Goal: Register for event/course

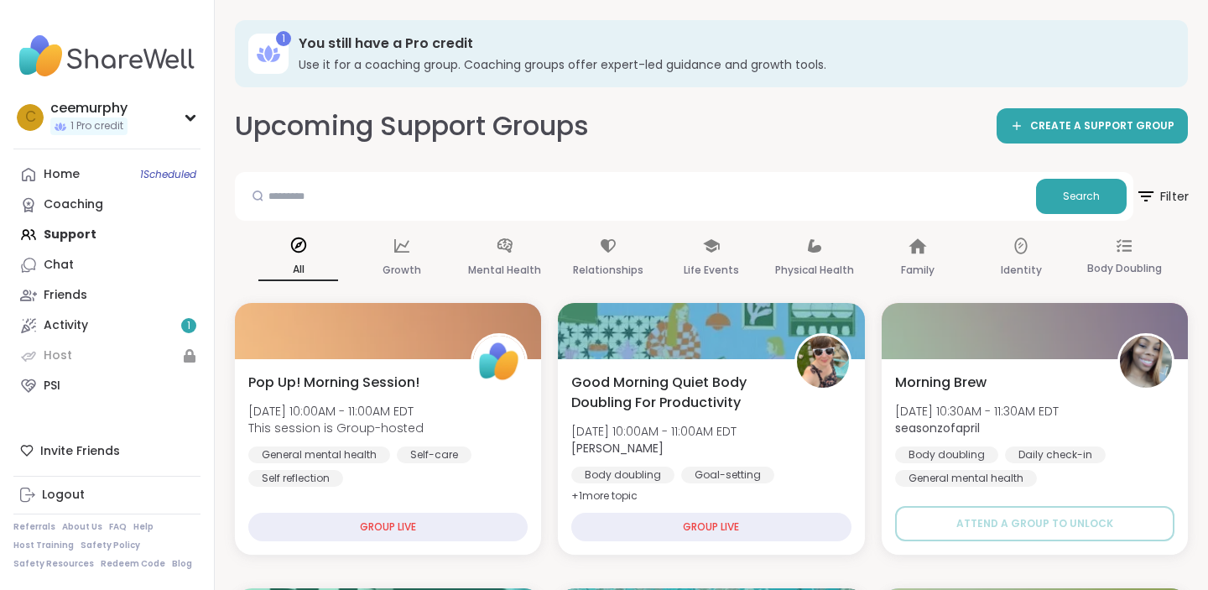
scroll to position [133, 0]
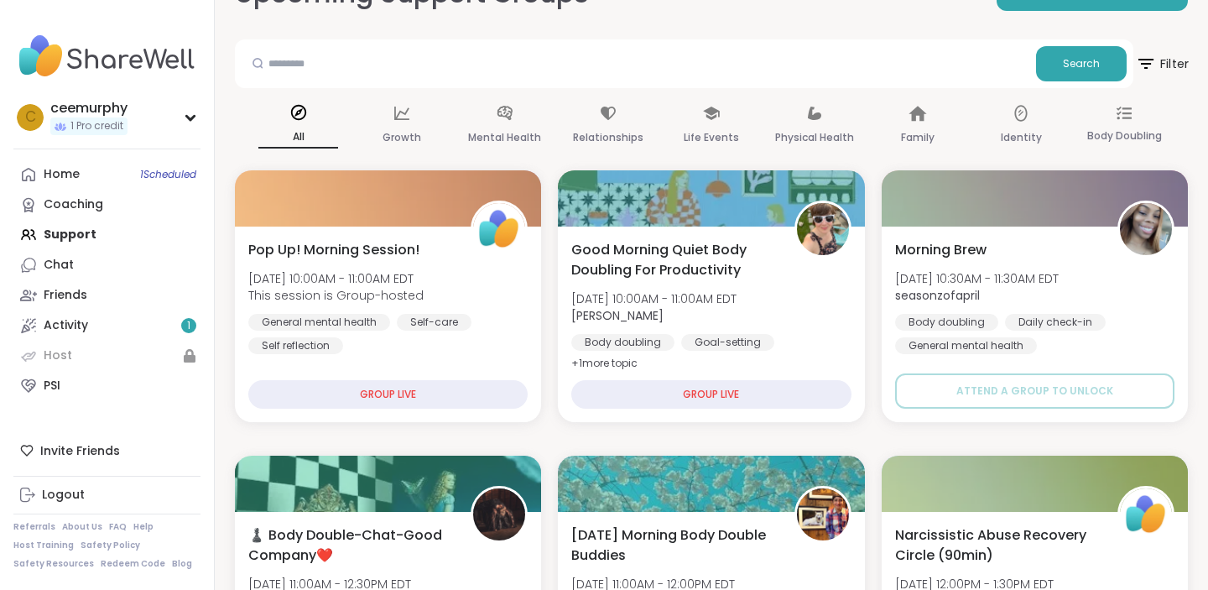
click at [1178, 62] on span "Filter" at bounding box center [1162, 64] width 54 height 42
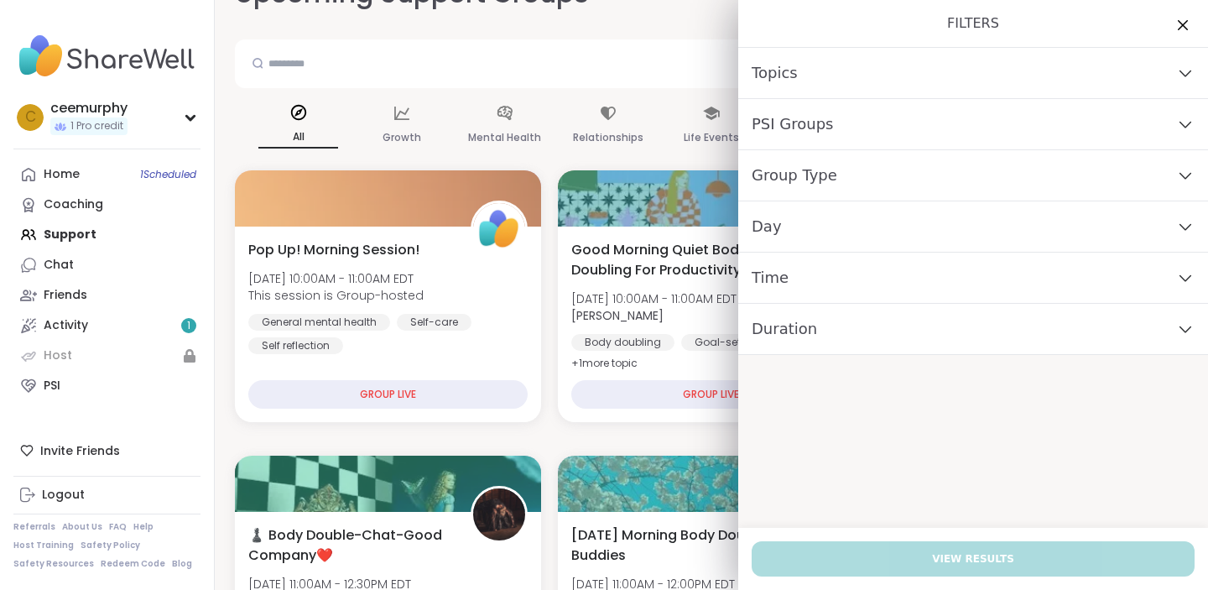
click at [917, 131] on div "PSI Groups" at bounding box center [973, 124] width 470 height 51
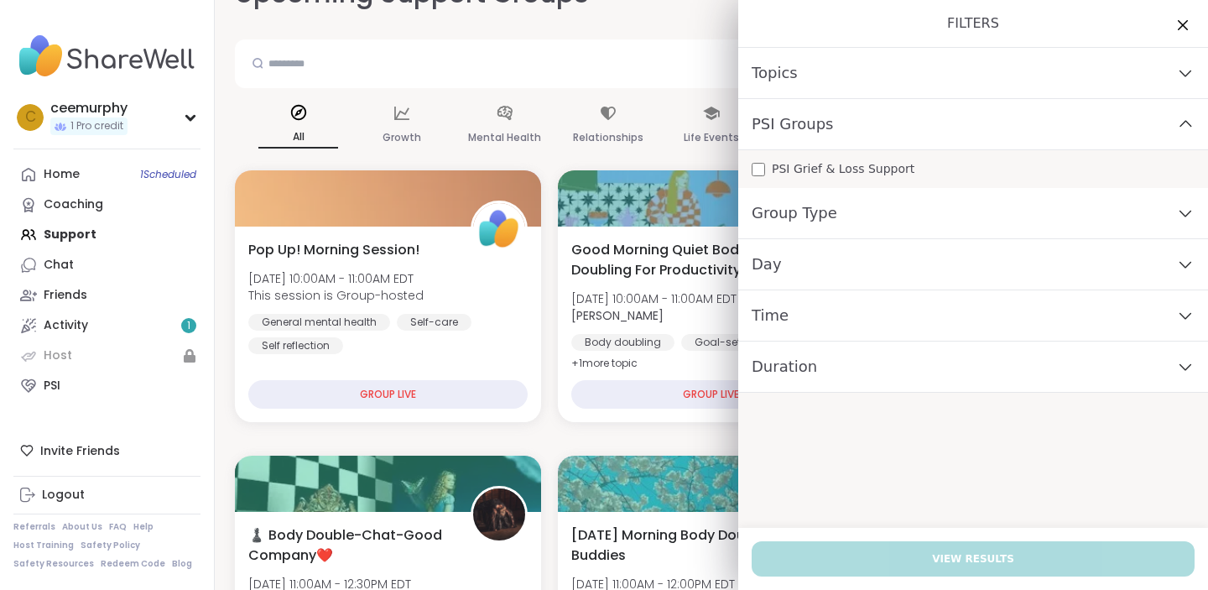
click at [765, 170] on div "PSI Grief & Loss Support" at bounding box center [972, 169] width 443 height 18
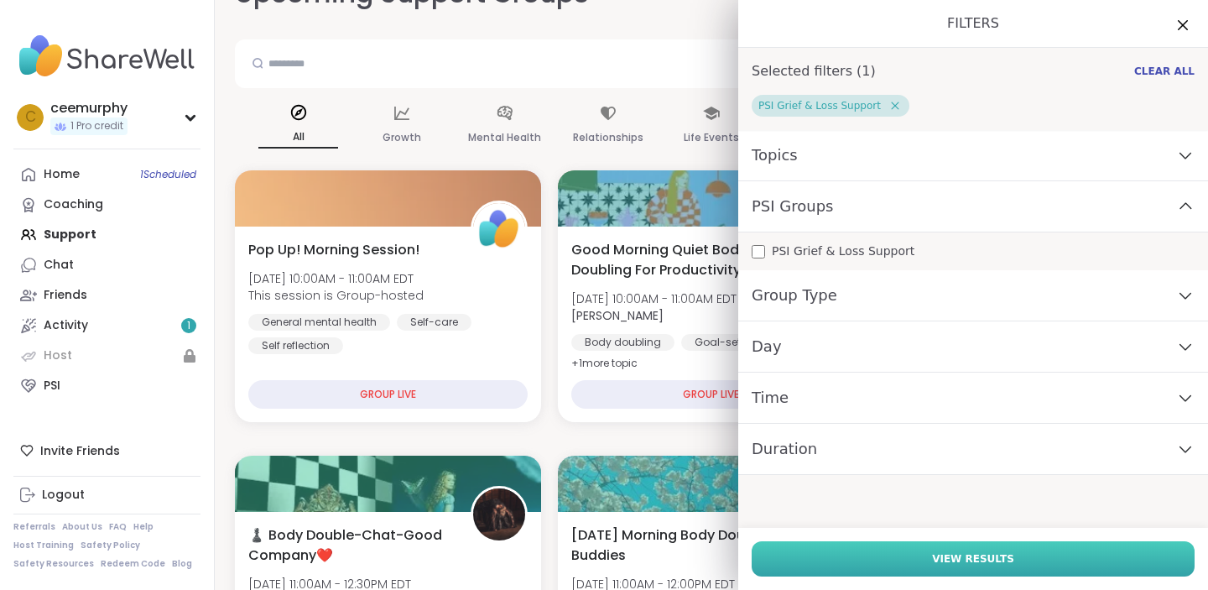
click at [970, 565] on span "View Results" at bounding box center [973, 558] width 82 height 15
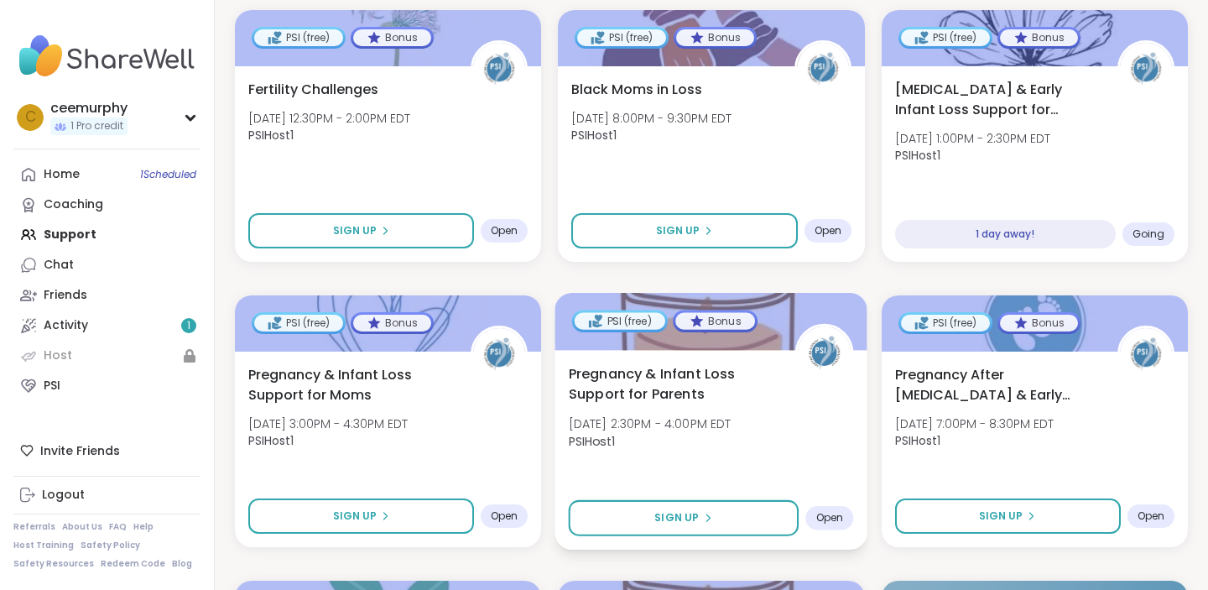
scroll to position [315, 0]
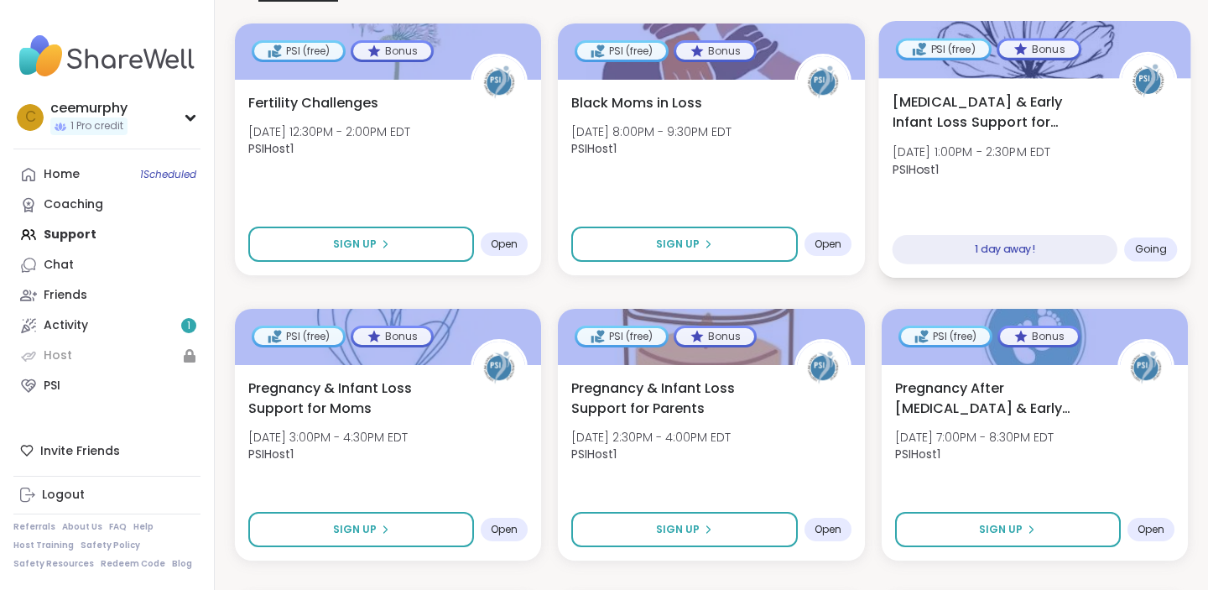
click at [956, 111] on span "[MEDICAL_DATA] & Early Infant Loss Support for Parents" at bounding box center [996, 111] width 208 height 41
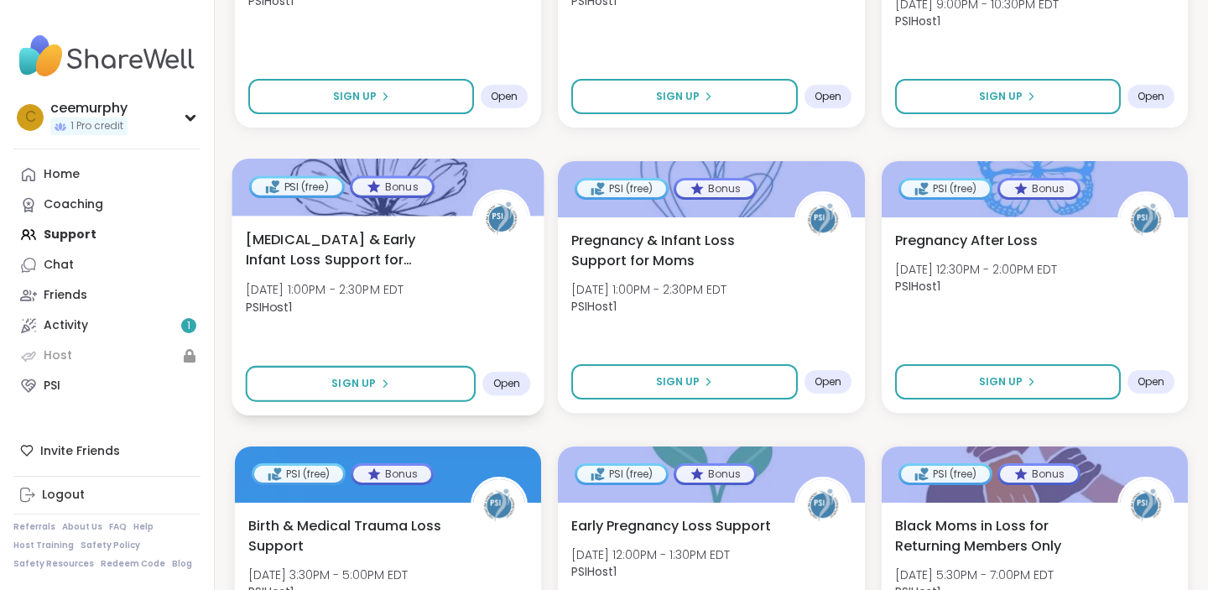
scroll to position [1320, 0]
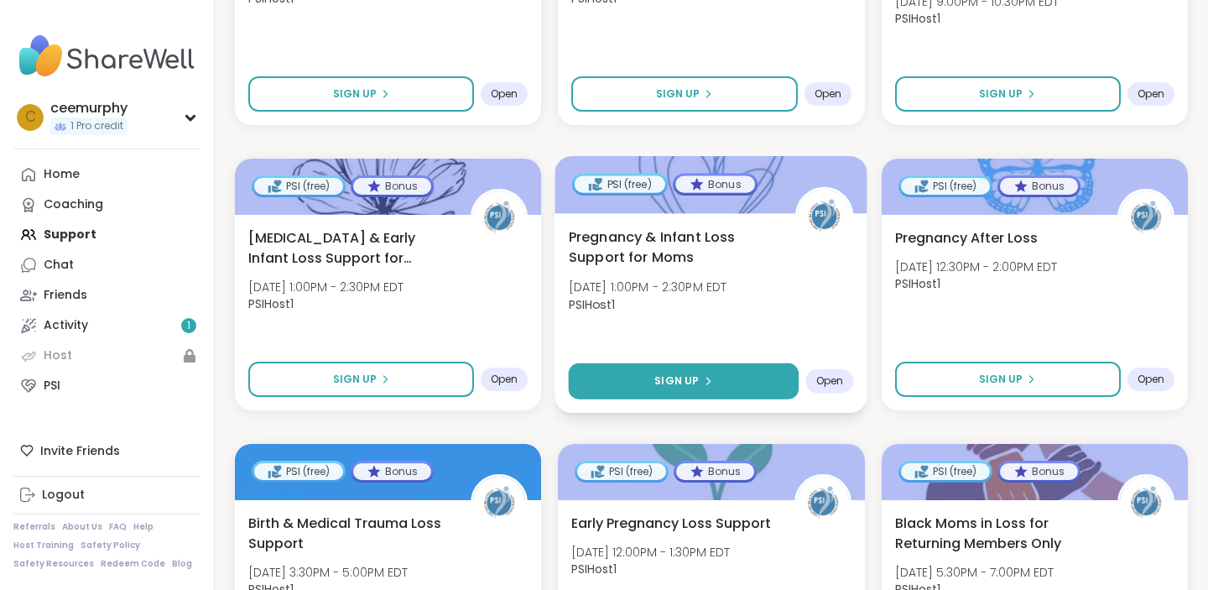
click at [695, 381] on span "Sign Up" at bounding box center [677, 380] width 44 height 15
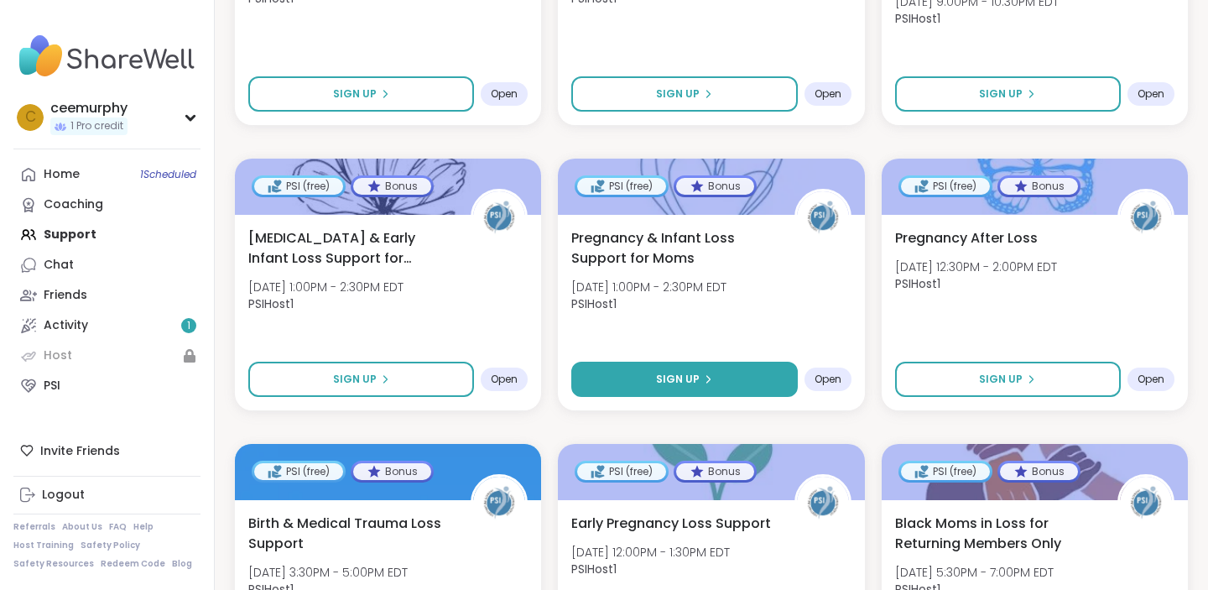
click at [708, 243] on span "Pregnancy & Infant Loss Support for Moms" at bounding box center [673, 248] width 204 height 40
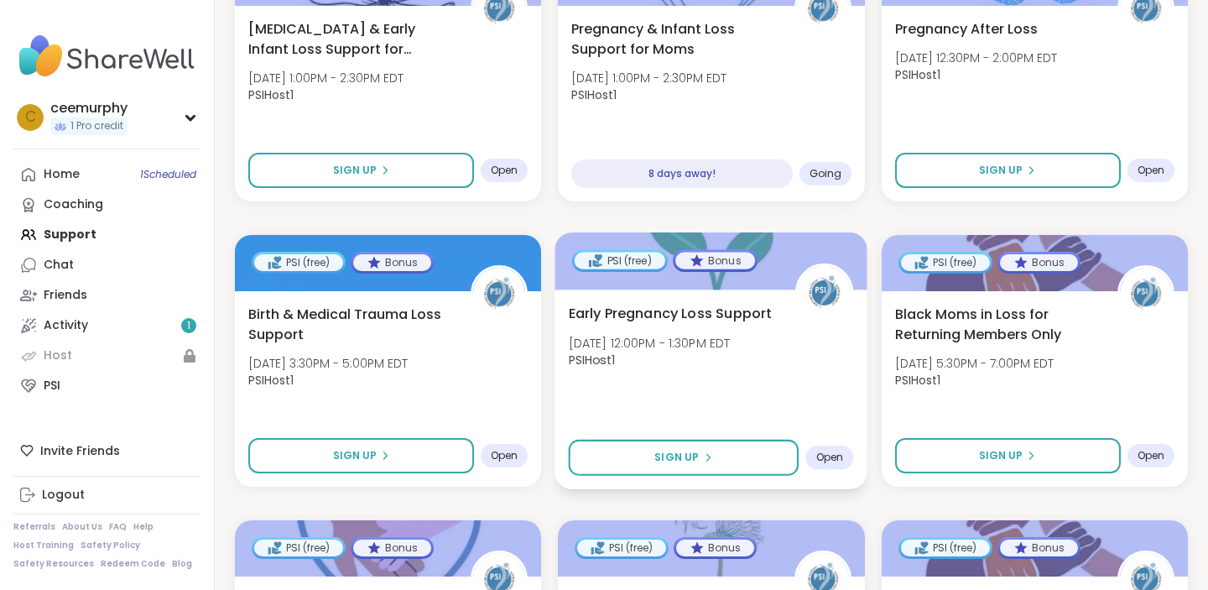
scroll to position [1534, 0]
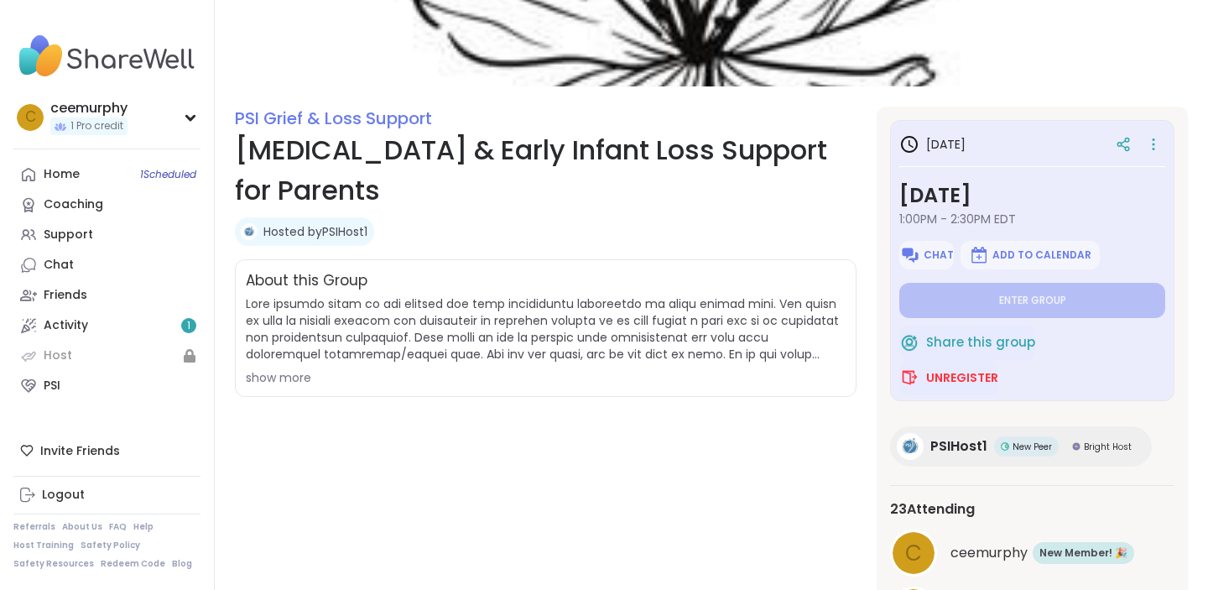
click at [285, 382] on div "show more" at bounding box center [546, 377] width 600 height 17
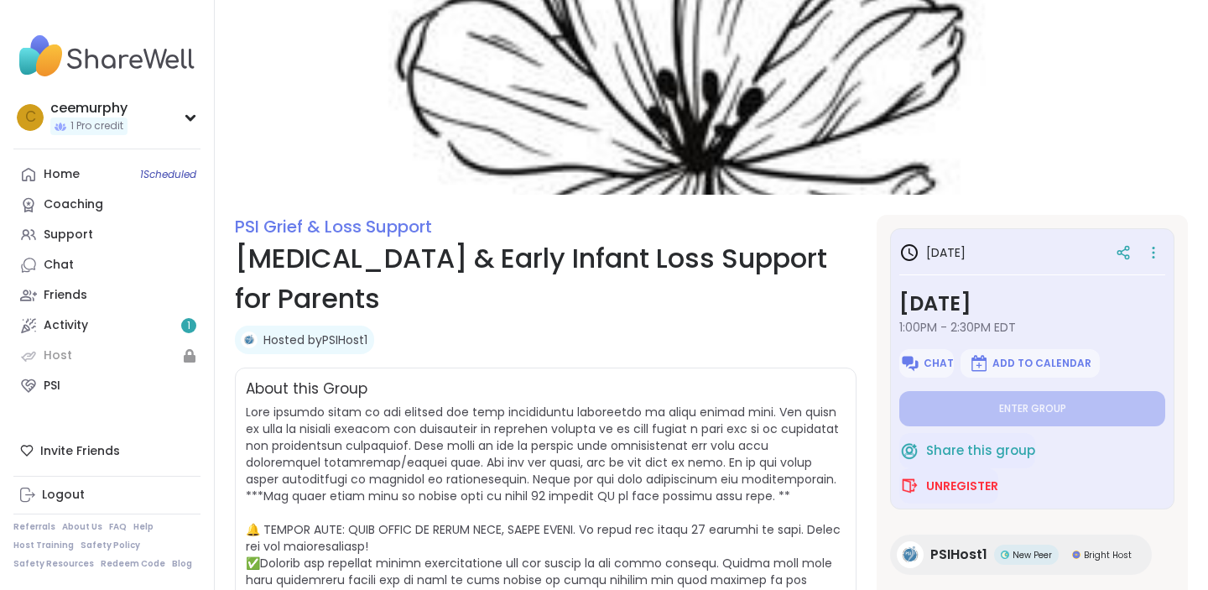
scroll to position [165, 0]
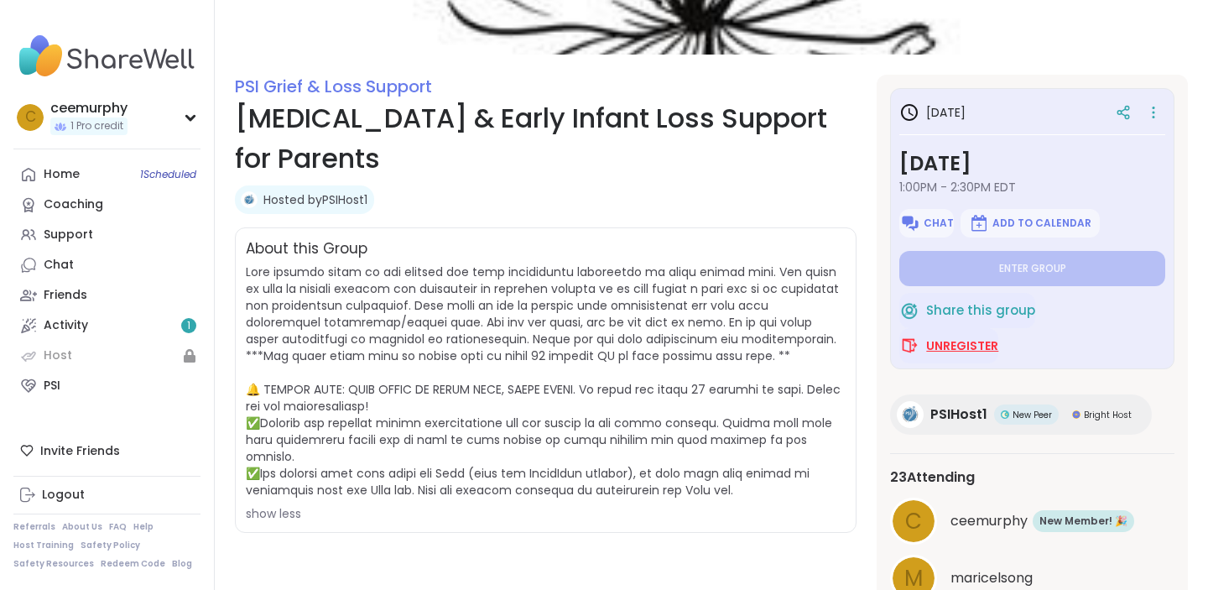
click at [978, 346] on span "Unregister" at bounding box center [962, 345] width 72 height 17
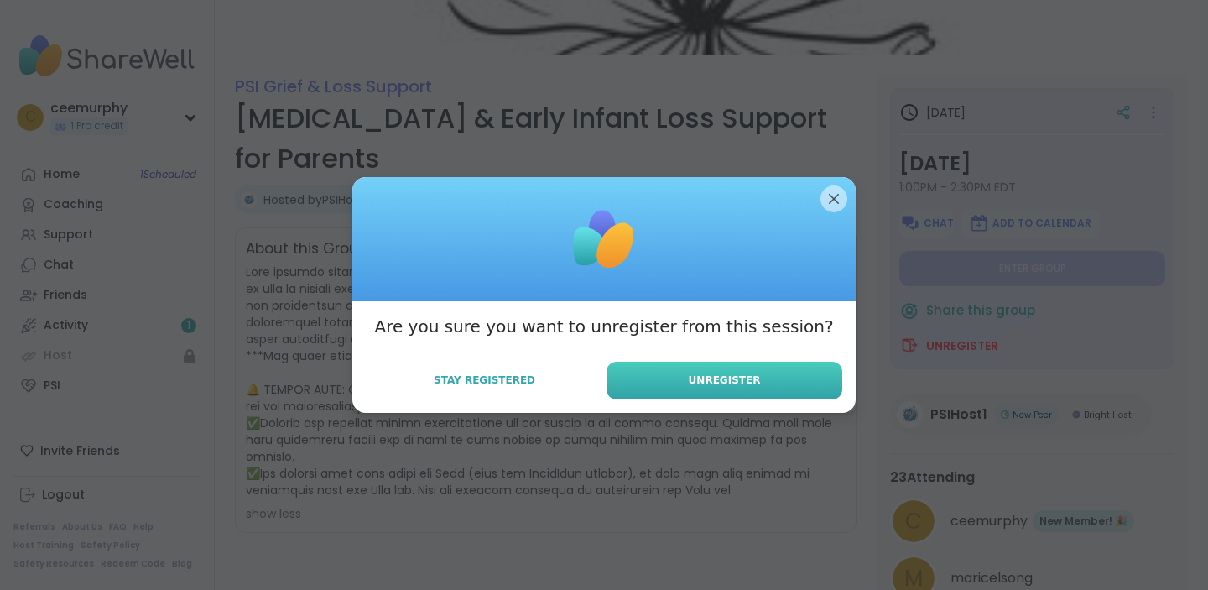
click at [733, 379] on span "Unregister" at bounding box center [725, 379] width 72 height 15
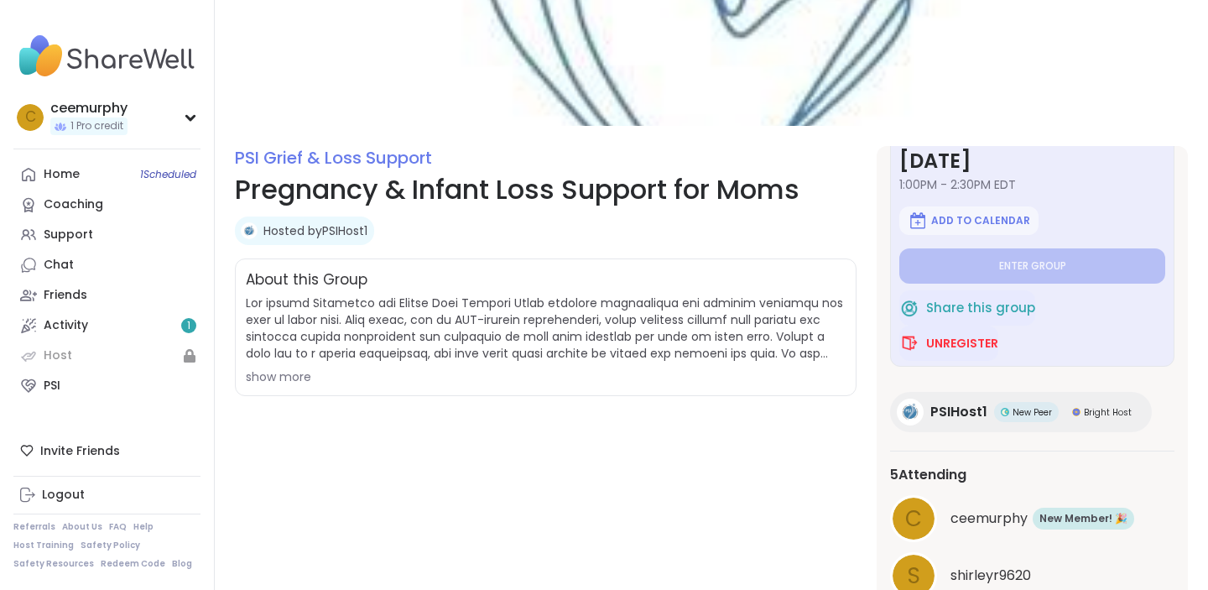
scroll to position [92, 0]
